Goal: Check status: Check status

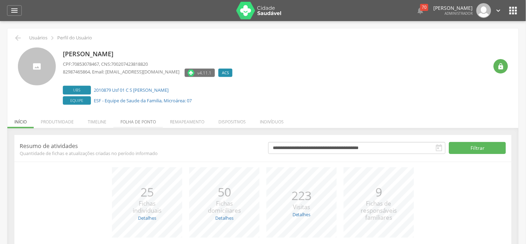
click at [130, 122] on li "Folha de ponto" at bounding box center [138, 120] width 50 height 17
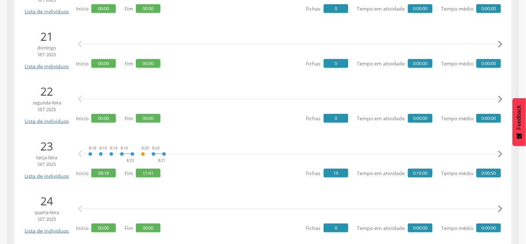
scroll to position [1249, 0]
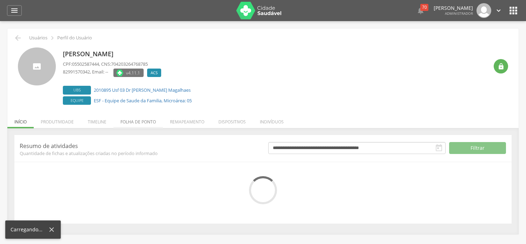
click at [139, 124] on li "Folha de ponto" at bounding box center [138, 120] width 50 height 17
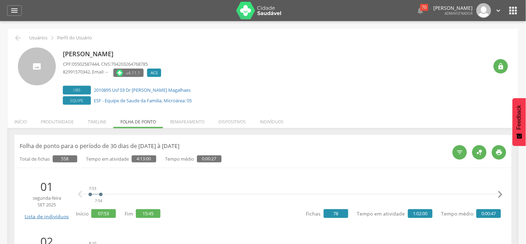
scroll to position [156, 0]
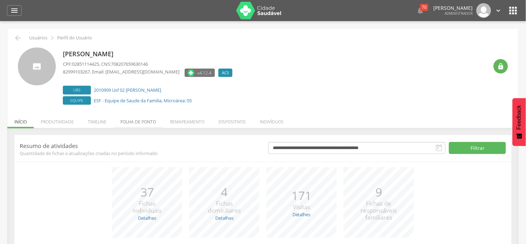
click at [139, 119] on li "Folha de ponto" at bounding box center [138, 120] width 50 height 17
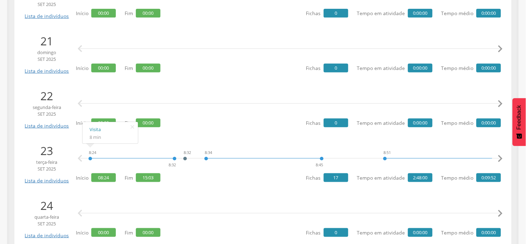
scroll to position [1249, 0]
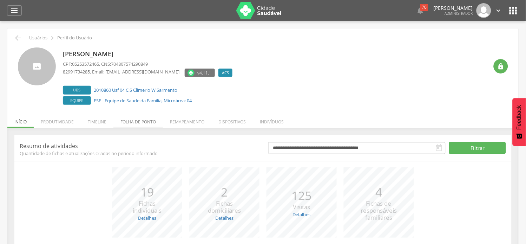
click at [145, 121] on li "Folha de ponto" at bounding box center [138, 120] width 50 height 17
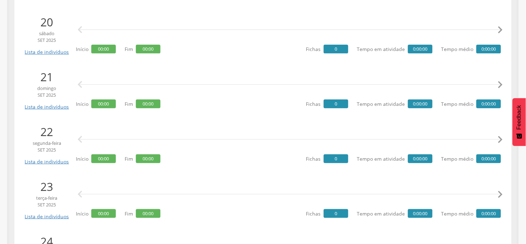
scroll to position [1249, 0]
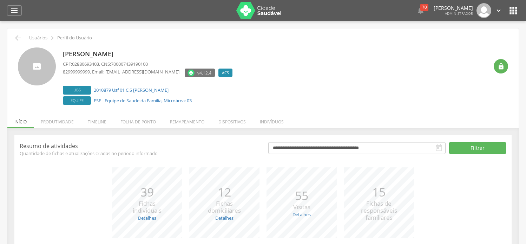
click at [132, 123] on li "Folha de ponto" at bounding box center [138, 120] width 50 height 17
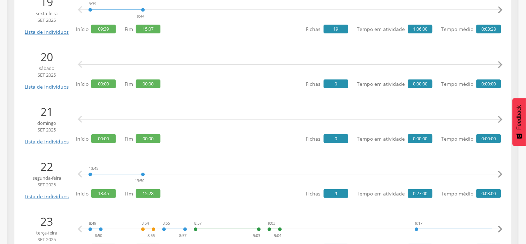
scroll to position [1210, 0]
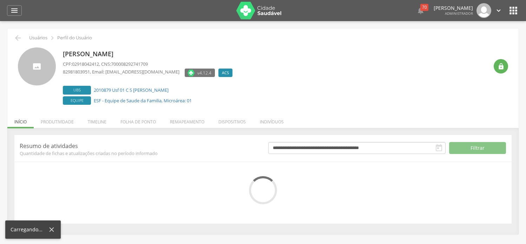
click at [155, 120] on li "Folha de ponto" at bounding box center [138, 120] width 50 height 17
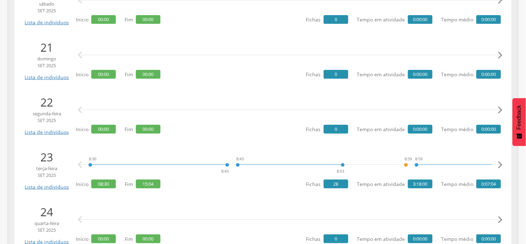
scroll to position [1249, 0]
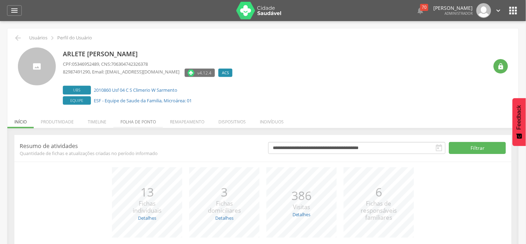
click at [135, 117] on li "Folha de ponto" at bounding box center [138, 120] width 50 height 17
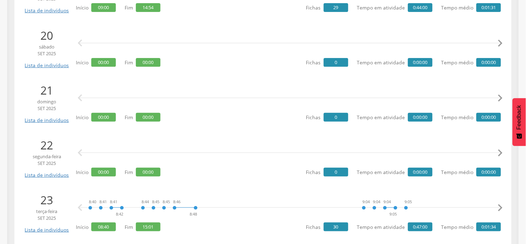
scroll to position [1210, 0]
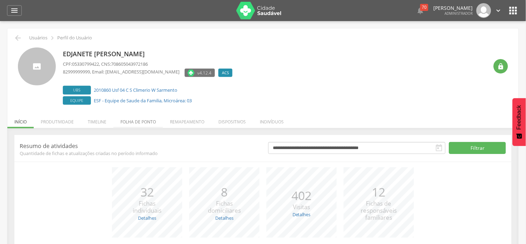
click at [139, 124] on li "Folha de ponto" at bounding box center [138, 120] width 50 height 17
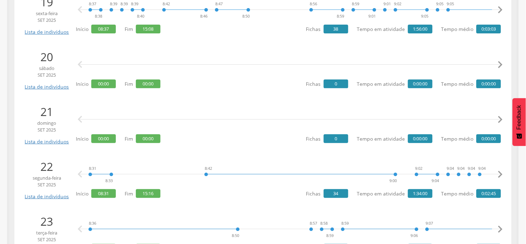
scroll to position [1210, 0]
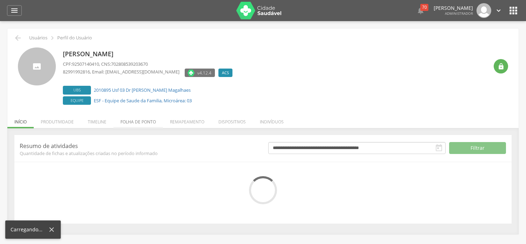
click at [135, 120] on li "Folha de ponto" at bounding box center [138, 120] width 50 height 17
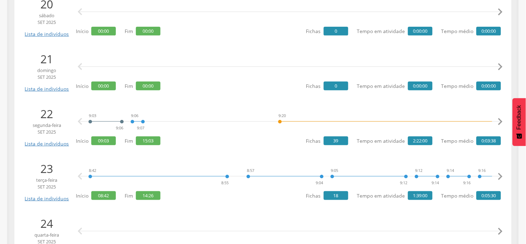
scroll to position [1210, 0]
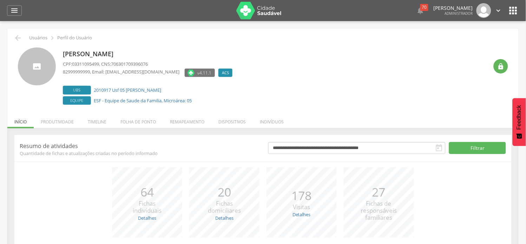
click at [141, 123] on li "Folha de ponto" at bounding box center [138, 120] width 50 height 17
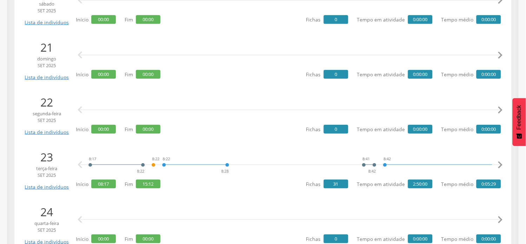
scroll to position [1249, 0]
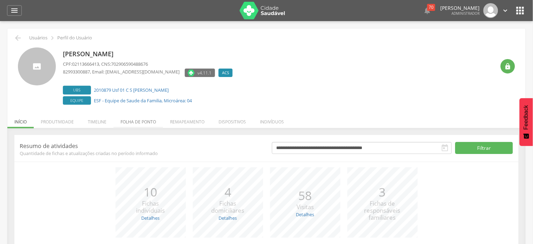
click at [142, 124] on li "Folha de ponto" at bounding box center [138, 120] width 50 height 17
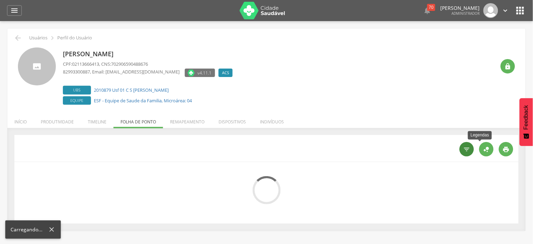
click at [459, 148] on div "" at bounding box center [466, 149] width 14 height 14
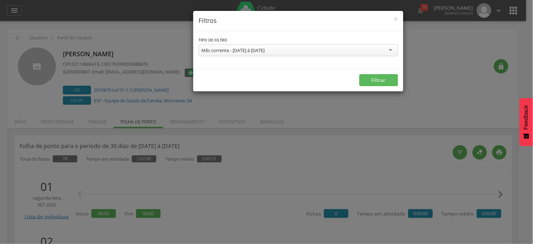
click at [238, 46] on div "Mês corrente - [DATE] à [DATE]" at bounding box center [298, 50] width 200 height 12
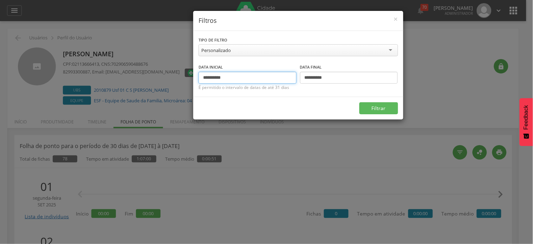
drag, startPoint x: 216, startPoint y: 75, endPoint x: 188, endPoint y: 77, distance: 27.9
click at [188, 77] on div "**********" at bounding box center [266, 122] width 533 height 244
type input "**********"
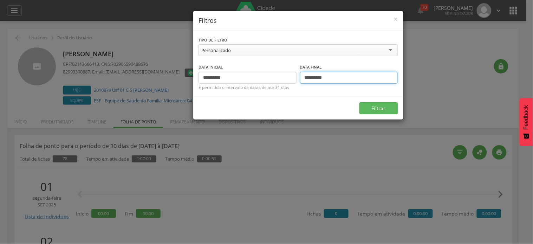
drag, startPoint x: 310, startPoint y: 75, endPoint x: 302, endPoint y: 78, distance: 8.3
click at [302, 78] on input "**********" at bounding box center [349, 78] width 98 height 12
click at [359, 102] on button "Filtrar" at bounding box center [378, 108] width 39 height 12
type input "**********"
click at [359, 102] on button "Filtrar" at bounding box center [378, 108] width 39 height 12
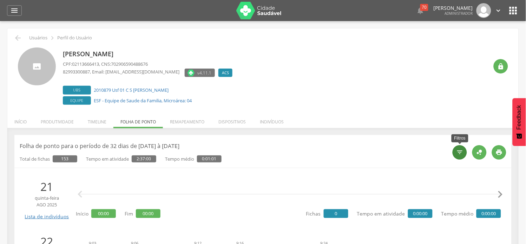
click at [463, 155] on icon "" at bounding box center [460, 152] width 7 height 7
type input "**********"
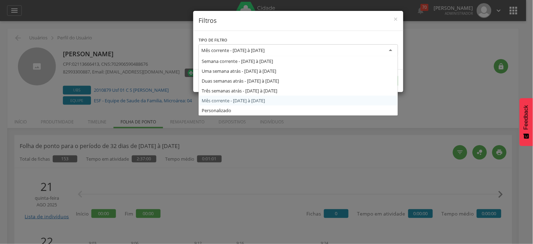
click at [258, 52] on div "Mês corrente - [DATE] à [DATE]" at bounding box center [232, 50] width 63 height 6
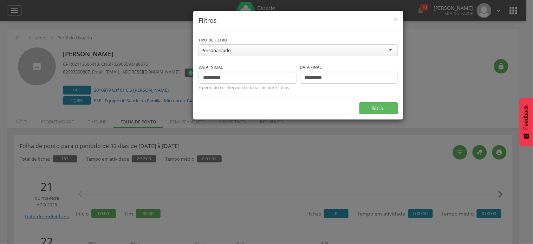
click at [448, 98] on div "**********" at bounding box center [266, 122] width 533 height 244
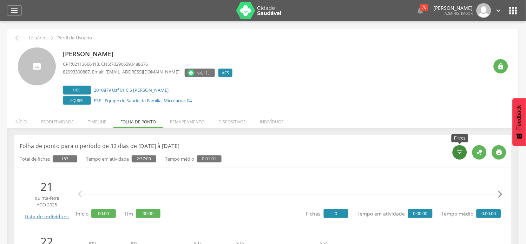
click at [457, 152] on icon "" at bounding box center [460, 152] width 7 height 7
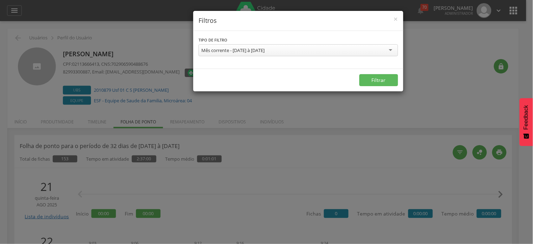
click at [94, 122] on div "**********" at bounding box center [266, 122] width 533 height 244
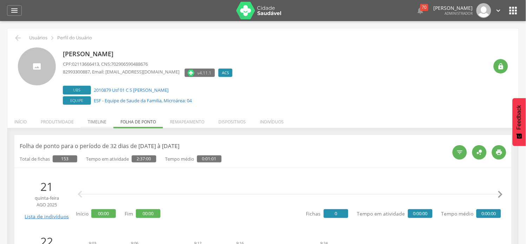
click at [95, 122] on li "Timeline" at bounding box center [97, 120] width 33 height 17
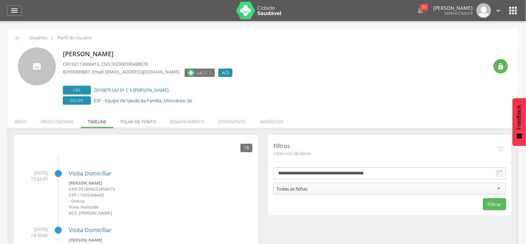
click at [146, 122] on li "Folha de ponto" at bounding box center [138, 120] width 50 height 17
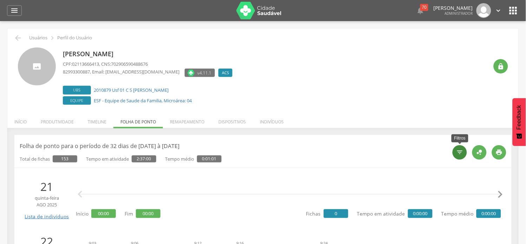
click at [457, 155] on icon "" at bounding box center [460, 152] width 7 height 7
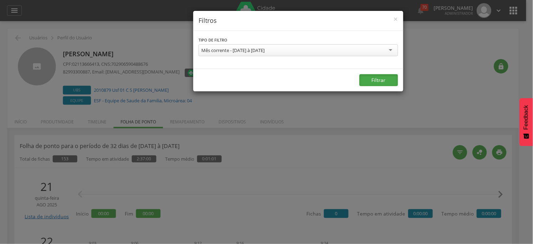
click at [371, 78] on button "Filtrar" at bounding box center [378, 80] width 39 height 12
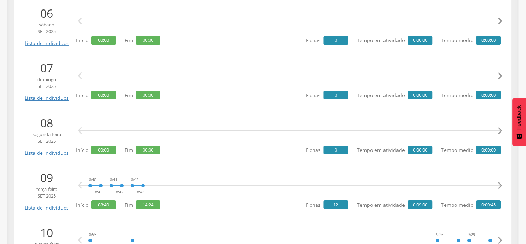
scroll to position [429, 0]
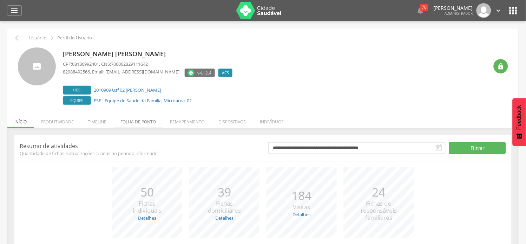
click at [137, 120] on li "Folha de ponto" at bounding box center [138, 120] width 50 height 17
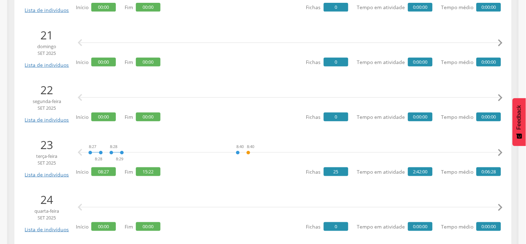
scroll to position [1288, 0]
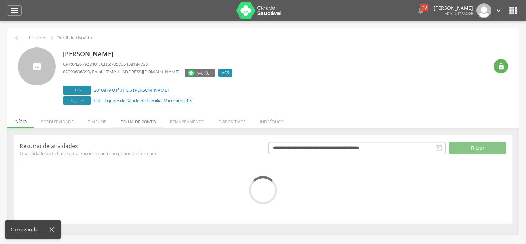
click at [142, 122] on li "Folha de ponto" at bounding box center [138, 120] width 50 height 17
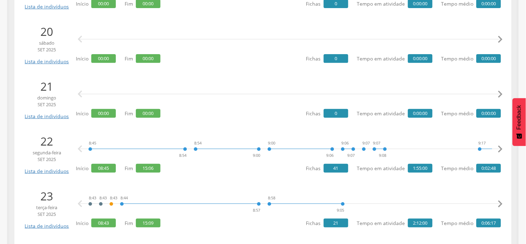
scroll to position [1210, 0]
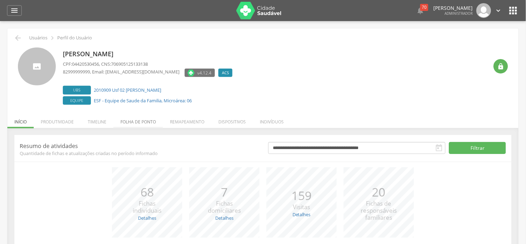
click at [131, 118] on li "Folha de ponto" at bounding box center [138, 120] width 50 height 17
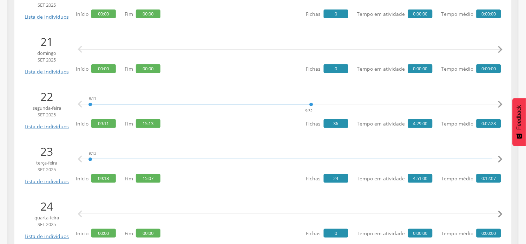
scroll to position [1249, 0]
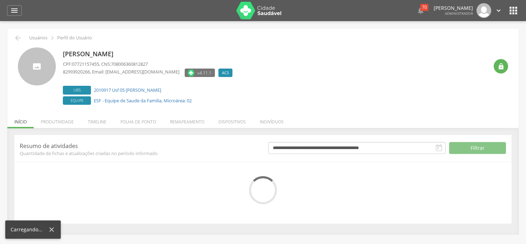
click at [145, 116] on li "Folha de ponto" at bounding box center [138, 120] width 50 height 17
click at [144, 121] on ul "Início Produtividade Timeline Folha de ponto Remapeamento Gerenciar acesso Quar…" at bounding box center [262, 122] width 511 height 6
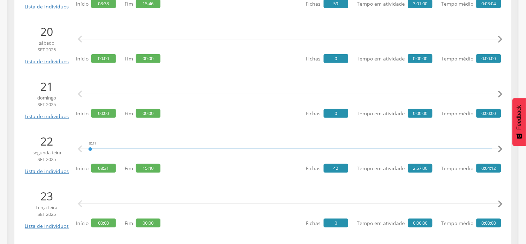
scroll to position [1210, 0]
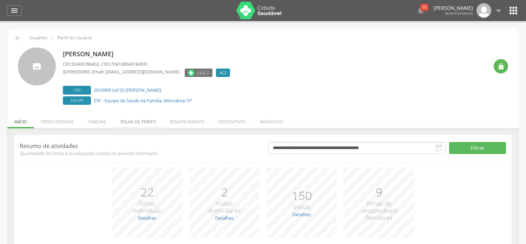
click at [141, 123] on li "Folha de ponto" at bounding box center [138, 120] width 50 height 17
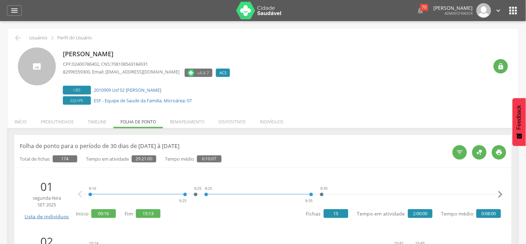
click at [246, 59] on div "Jose Claudio dos Santos CPF: 02400786402 , CNS: 708108543184931 82996559300 , E…" at bounding box center [276, 76] width 426 height 59
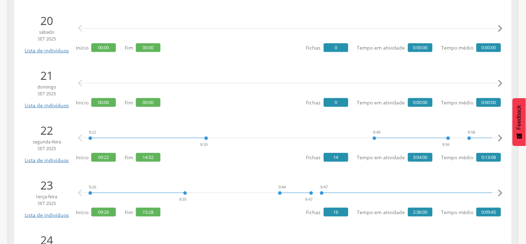
scroll to position [1210, 0]
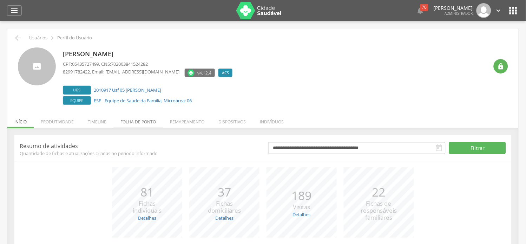
click at [141, 123] on li "Folha de ponto" at bounding box center [138, 120] width 50 height 17
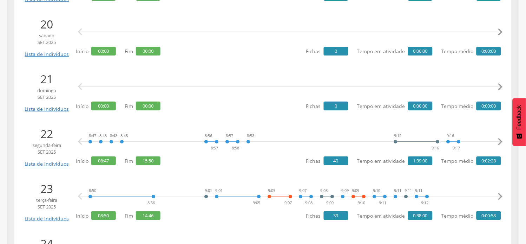
scroll to position [1210, 0]
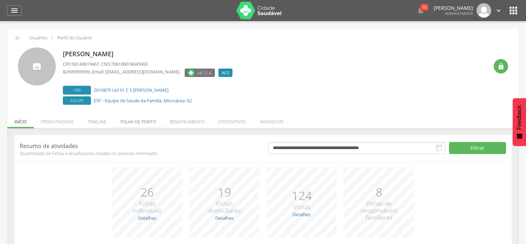
click at [135, 122] on li "Folha de ponto" at bounding box center [138, 120] width 50 height 17
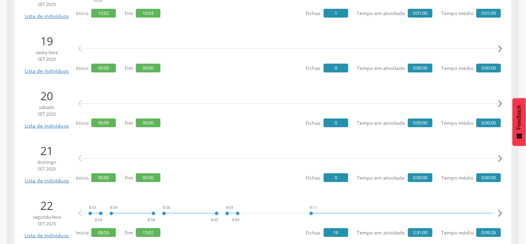
scroll to position [1210, 0]
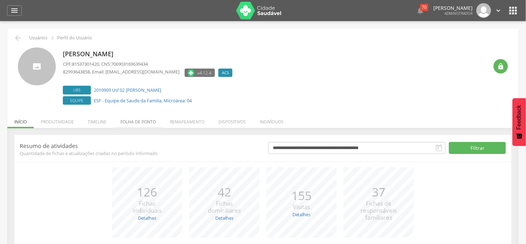
click at [143, 120] on li "Folha de ponto" at bounding box center [138, 120] width 50 height 17
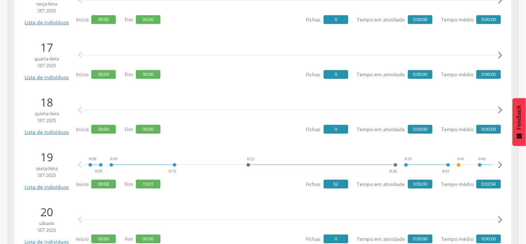
scroll to position [975, 0]
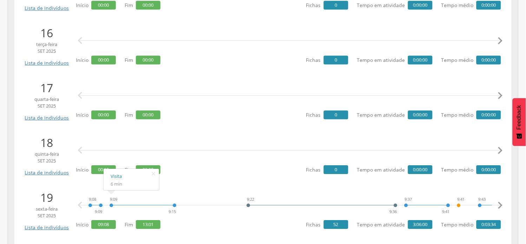
click at [152, 173] on icon "" at bounding box center [153, 174] width 11 height 10
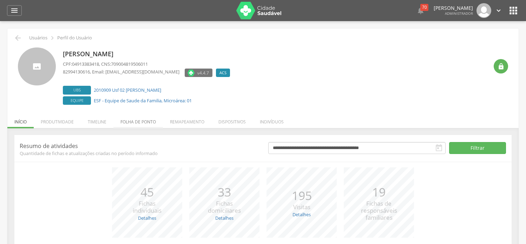
click at [132, 120] on li "Folha de ponto" at bounding box center [138, 120] width 50 height 17
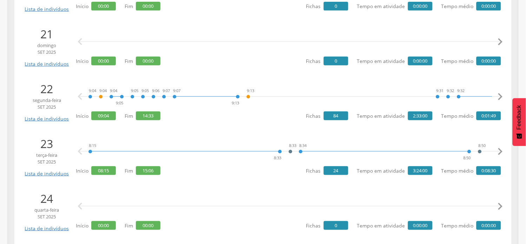
scroll to position [1249, 0]
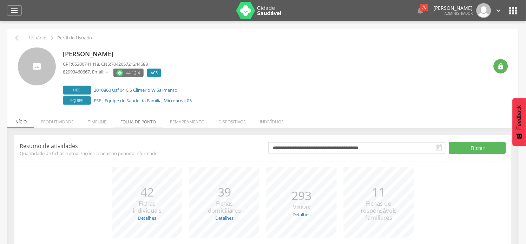
click at [149, 123] on li "Folha de ponto" at bounding box center [138, 120] width 50 height 17
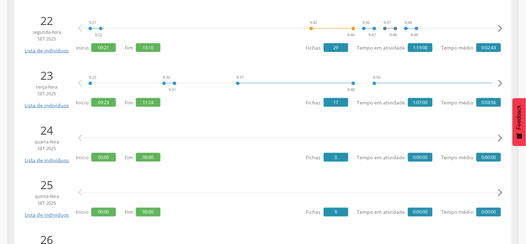
scroll to position [1249, 0]
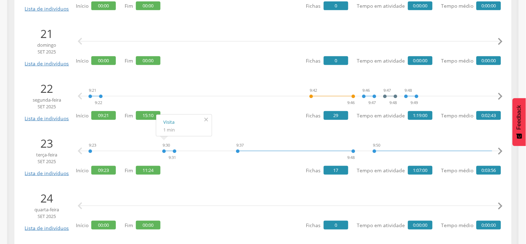
click at [206, 118] on icon "" at bounding box center [206, 120] width 11 height 10
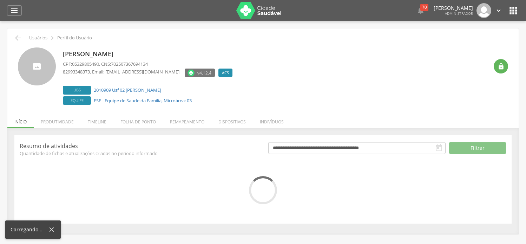
click at [125, 123] on li "Folha de ponto" at bounding box center [138, 120] width 50 height 17
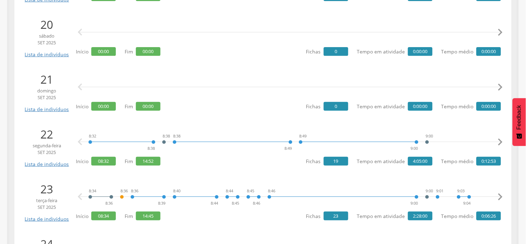
scroll to position [1249, 0]
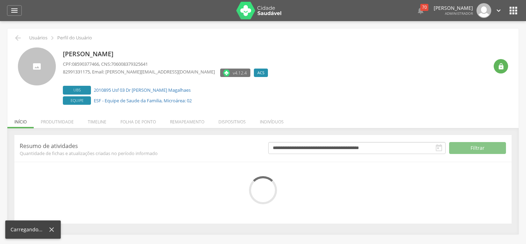
click at [138, 119] on li "Folha de ponto" at bounding box center [138, 120] width 50 height 17
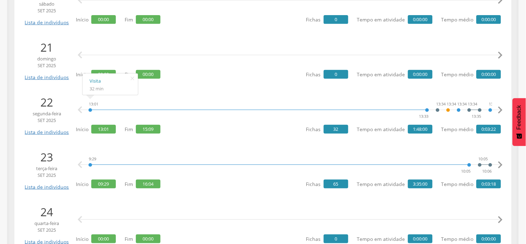
scroll to position [1249, 0]
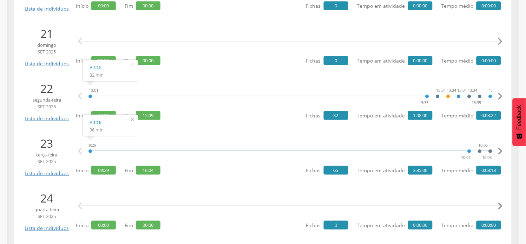
click at [133, 118] on icon "" at bounding box center [132, 120] width 11 height 10
click at [132, 61] on icon "" at bounding box center [132, 65] width 11 height 10
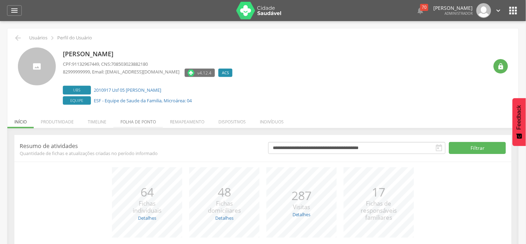
click at [143, 118] on li "Folha de ponto" at bounding box center [138, 120] width 50 height 17
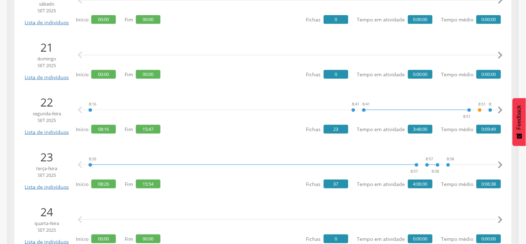
scroll to position [1249, 0]
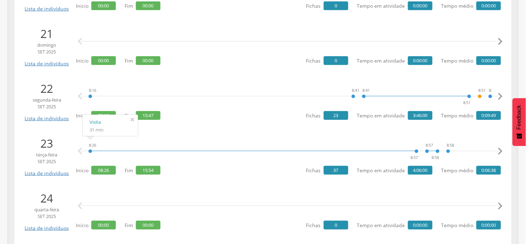
click at [131, 120] on icon "" at bounding box center [132, 120] width 11 height 10
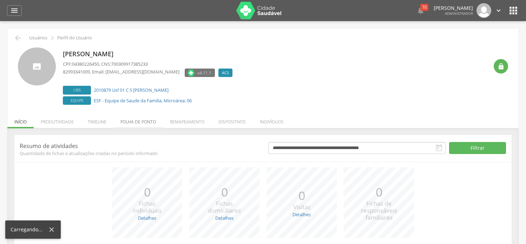
click at [142, 123] on li "Folha de ponto" at bounding box center [138, 120] width 50 height 17
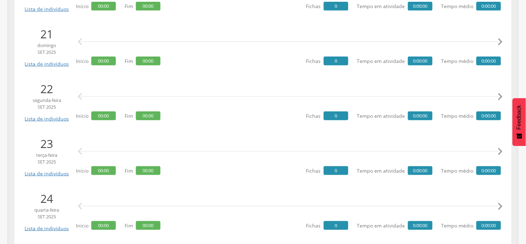
scroll to position [1249, 0]
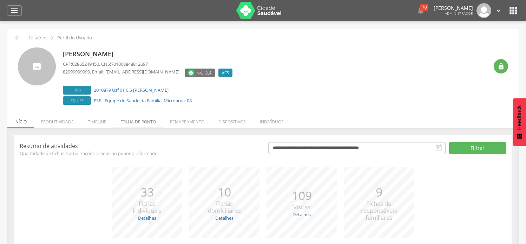
click at [136, 124] on li "Folha de ponto" at bounding box center [138, 120] width 50 height 17
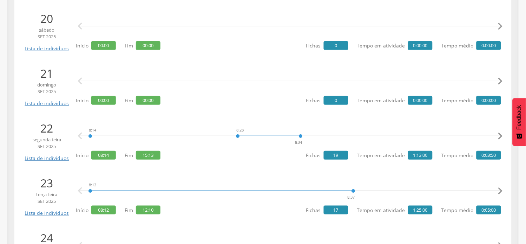
scroll to position [1210, 0]
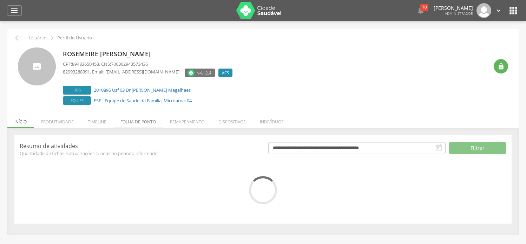
click at [146, 122] on li "Folha de ponto" at bounding box center [138, 120] width 50 height 17
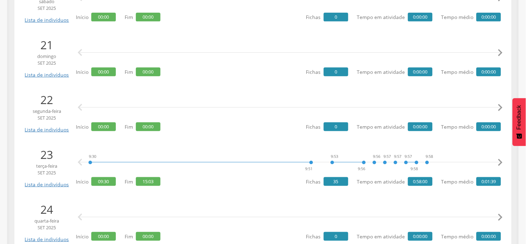
scroll to position [1249, 0]
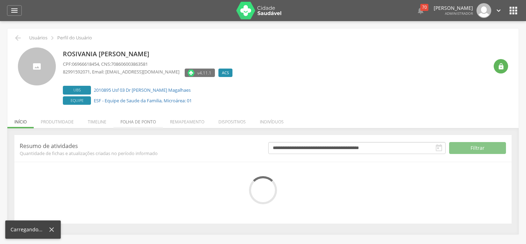
click at [141, 120] on li "Folha de ponto" at bounding box center [138, 120] width 50 height 17
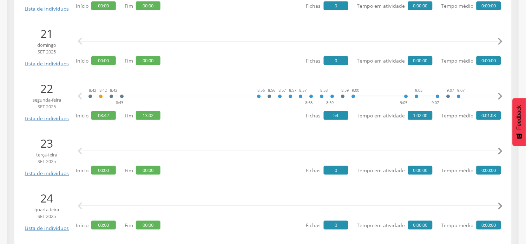
scroll to position [1210, 0]
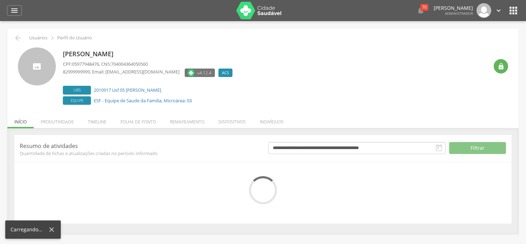
click at [134, 120] on li "Folha de ponto" at bounding box center [138, 120] width 50 height 17
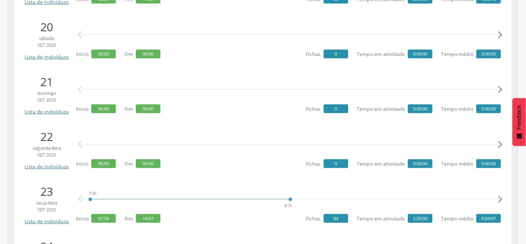
scroll to position [1249, 0]
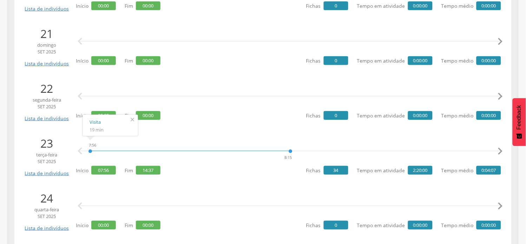
click at [135, 120] on icon "" at bounding box center [132, 120] width 11 height 10
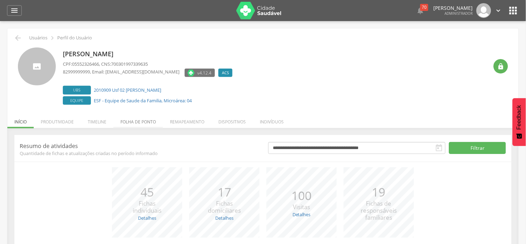
click at [128, 116] on li "Folha de ponto" at bounding box center [138, 120] width 50 height 17
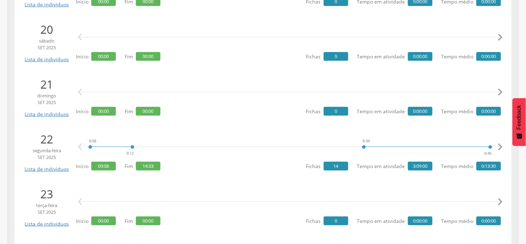
scroll to position [1210, 0]
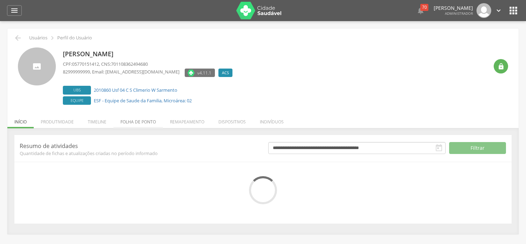
click at [128, 123] on li "Folha de ponto" at bounding box center [138, 120] width 50 height 17
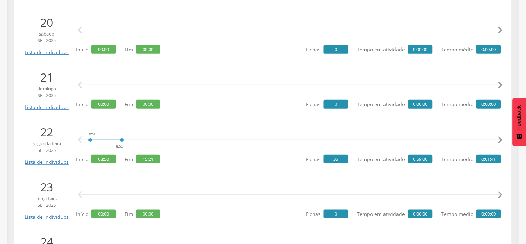
scroll to position [1171, 0]
